Goal: Information Seeking & Learning: Learn about a topic

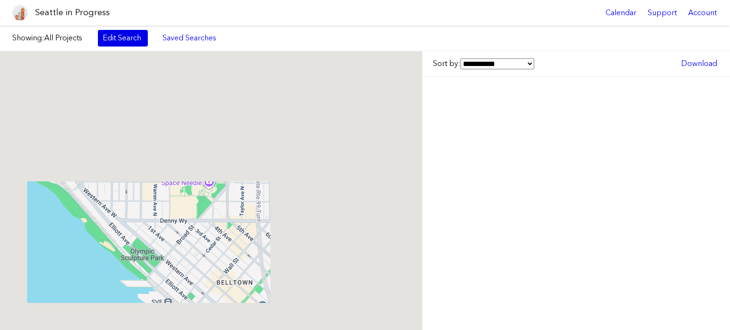
click at [126, 38] on link "Edit Search" at bounding box center [123, 38] width 50 height 16
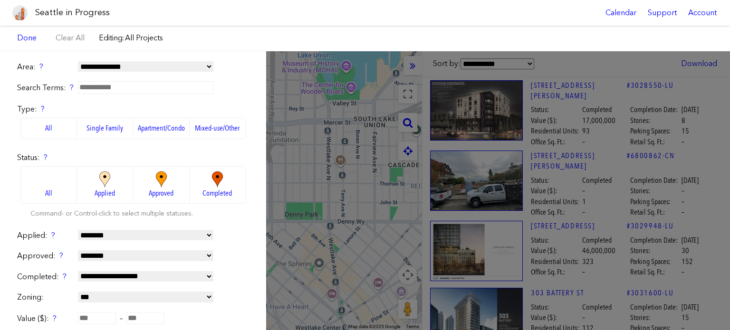
click at [496, 155] on div "**********" at bounding box center [365, 190] width 730 height 279
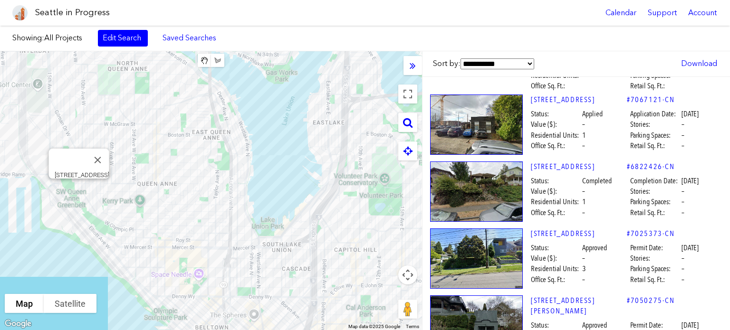
scroll to position [7118, 0]
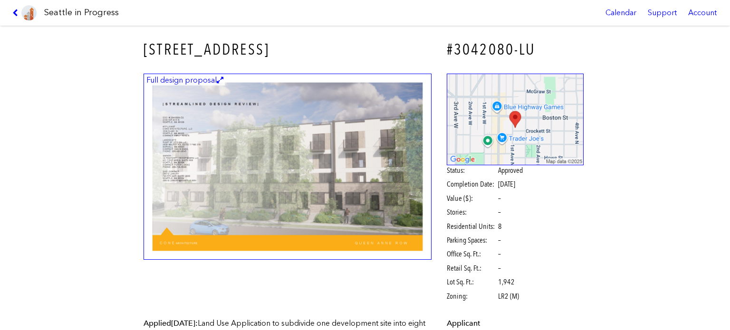
click at [312, 166] on img at bounding box center [288, 167] width 288 height 187
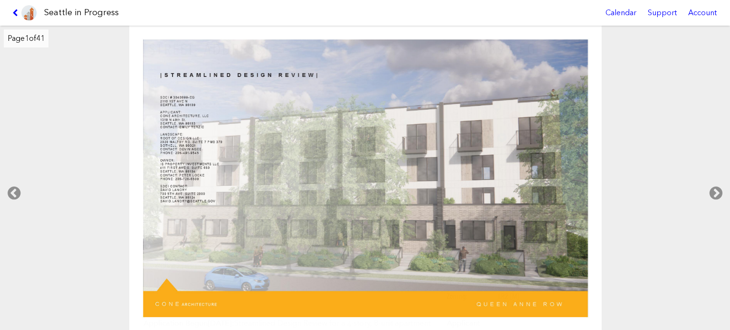
click at [11, 9] on link at bounding box center [25, 13] width 32 height 26
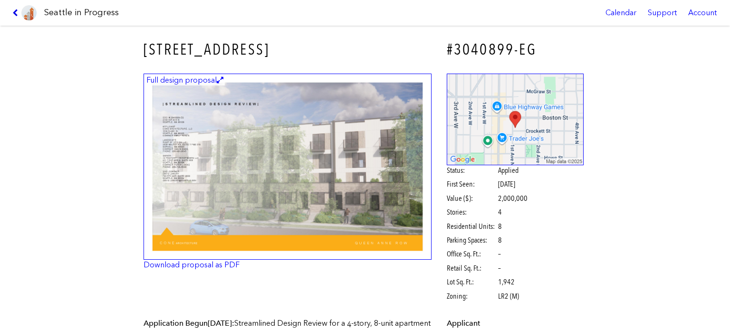
click at [15, 11] on icon at bounding box center [16, 13] width 9 height 8
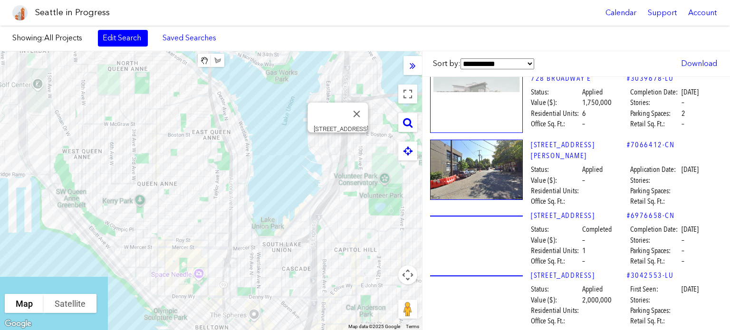
scroll to position [8926, 0]
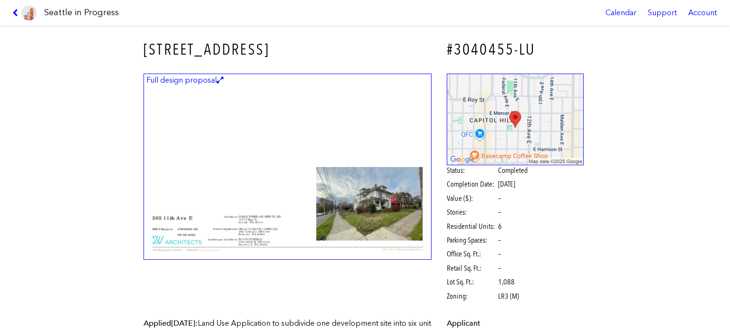
click at [252, 154] on img at bounding box center [288, 167] width 288 height 187
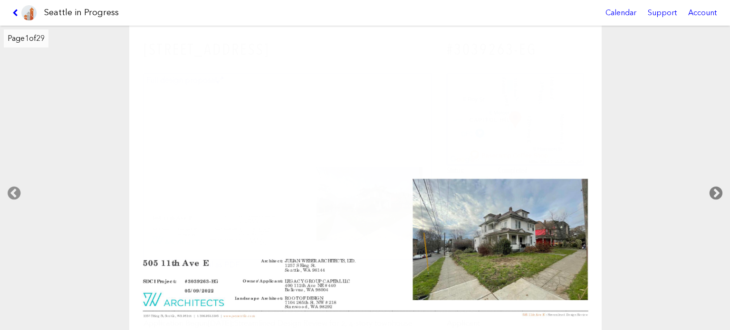
click at [713, 193] on icon at bounding box center [716, 193] width 28 height 30
